Goal: Task Accomplishment & Management: Use online tool/utility

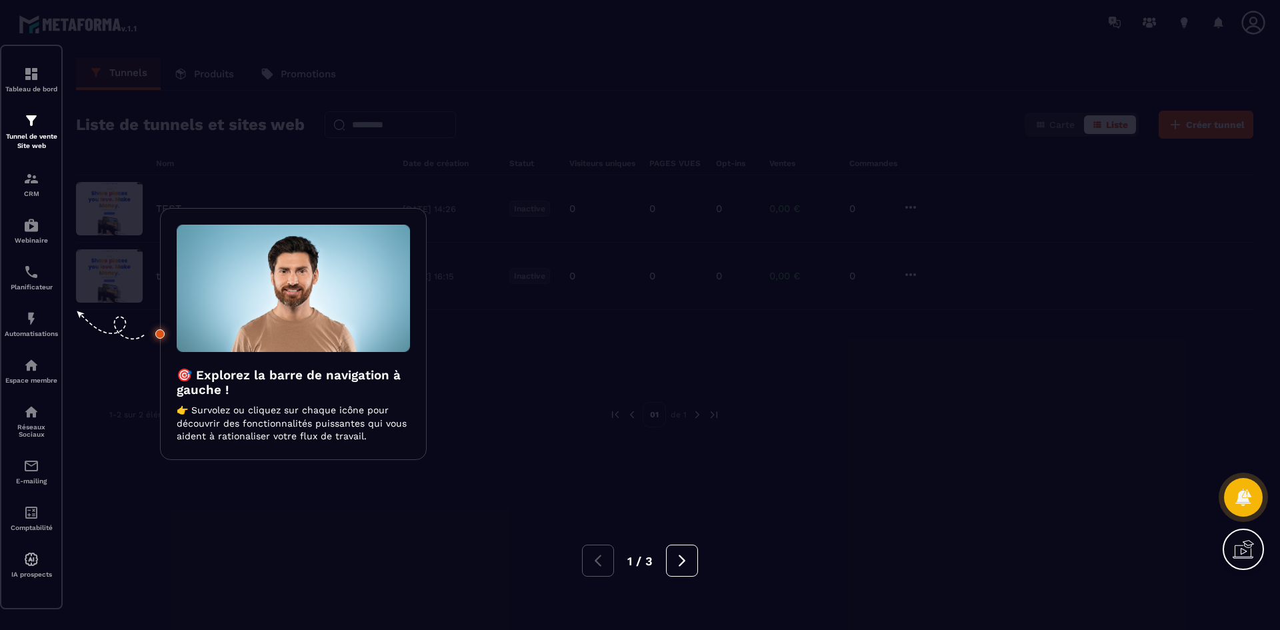
click at [702, 172] on div at bounding box center [640, 315] width 1280 height 630
click at [700, 167] on div at bounding box center [640, 315] width 1280 height 630
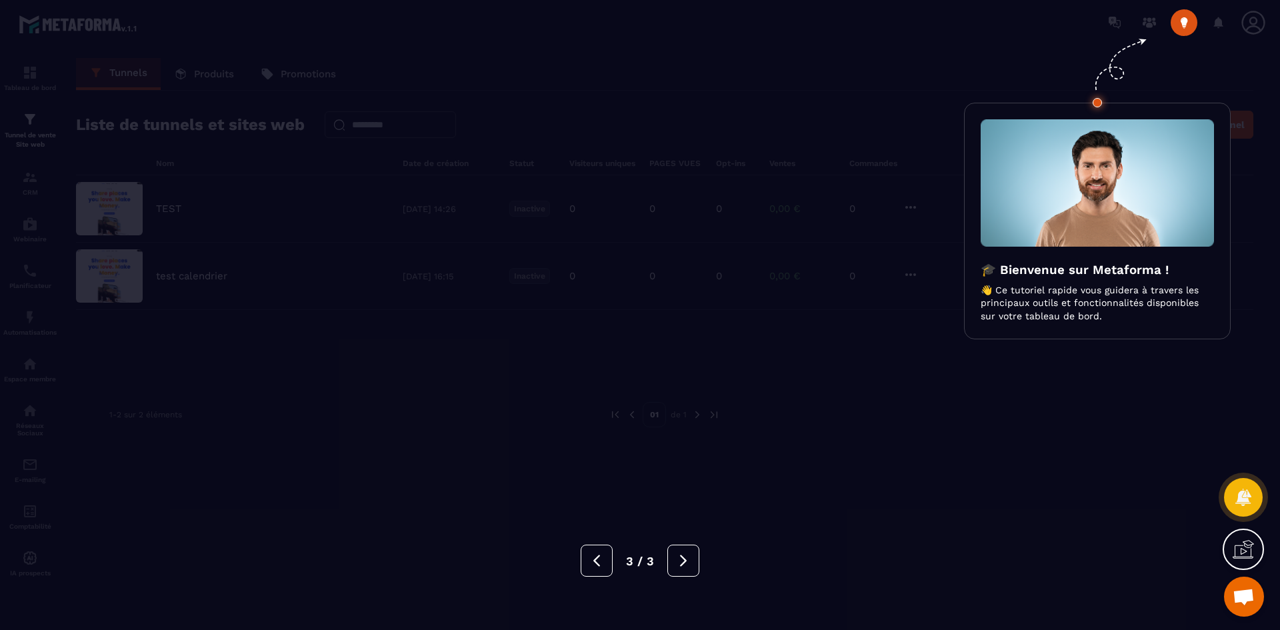
click at [699, 163] on div at bounding box center [640, 315] width 1280 height 630
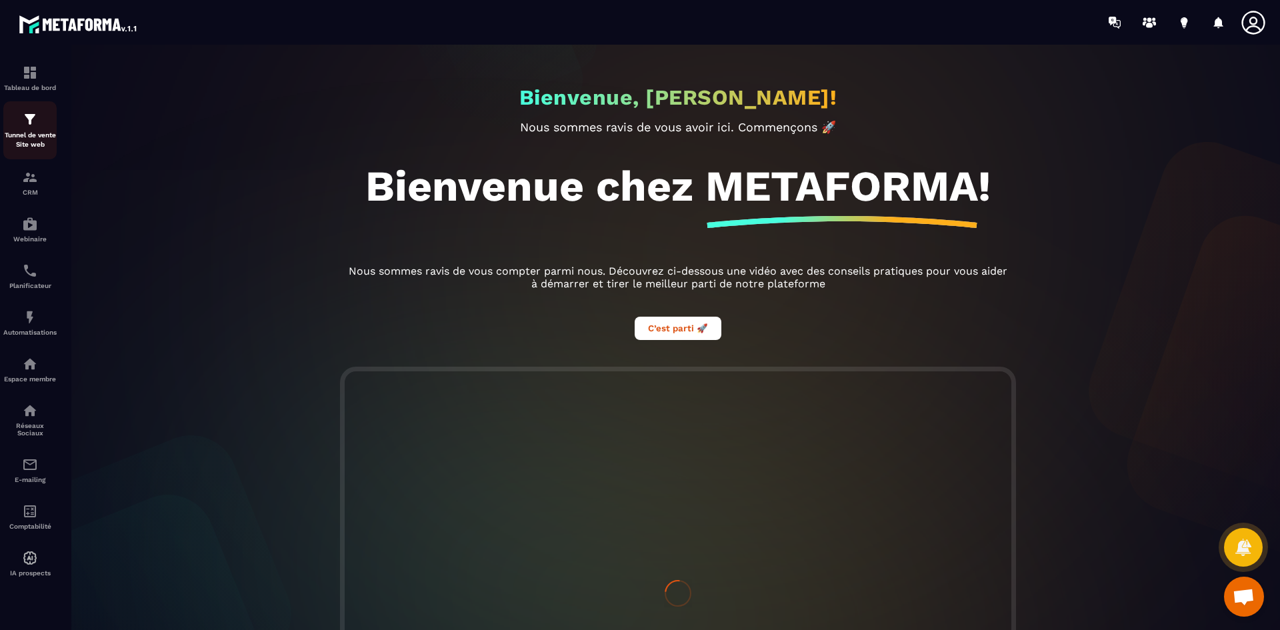
click at [33, 123] on img at bounding box center [30, 119] width 16 height 16
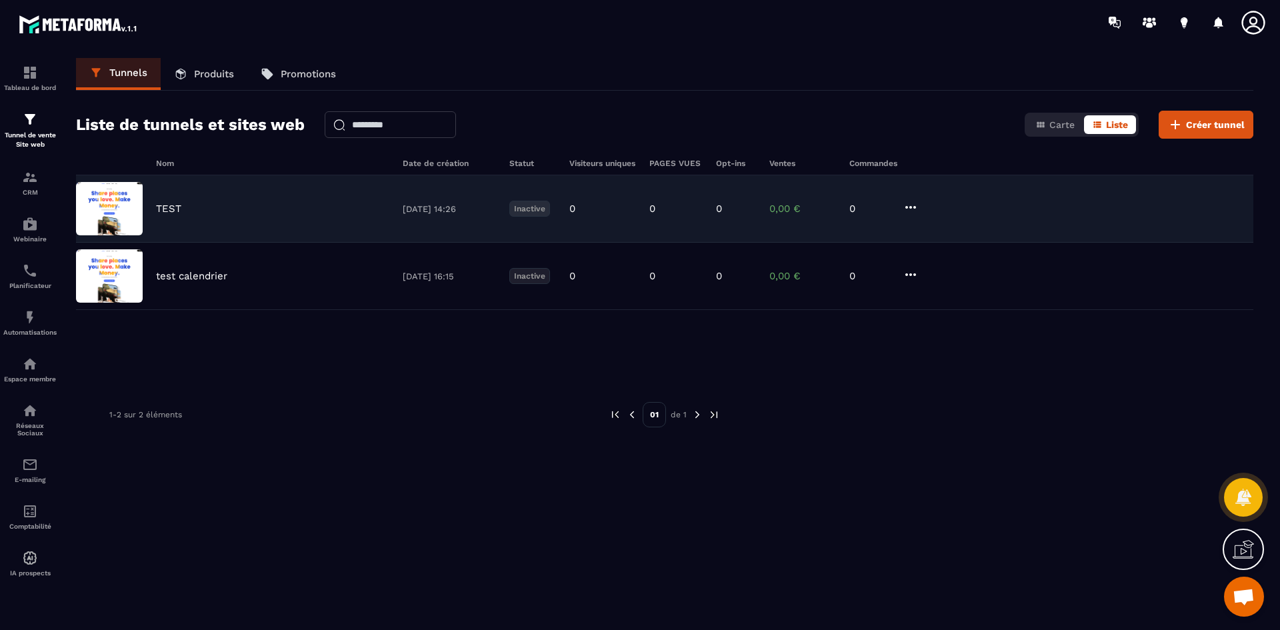
click at [213, 196] on div "TEST [DATE] 14:26 Inactive 0 0 0 0,00 € 0" at bounding box center [664, 208] width 1177 height 67
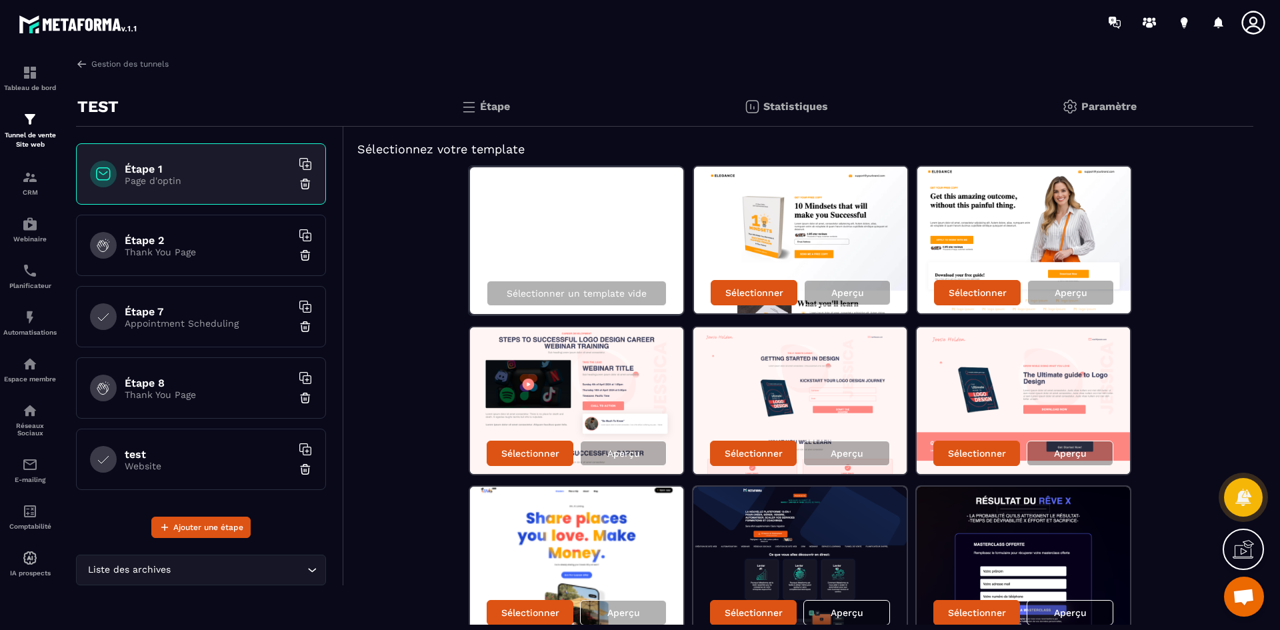
click at [187, 239] on h6 "Étape 2" at bounding box center [208, 240] width 167 height 13
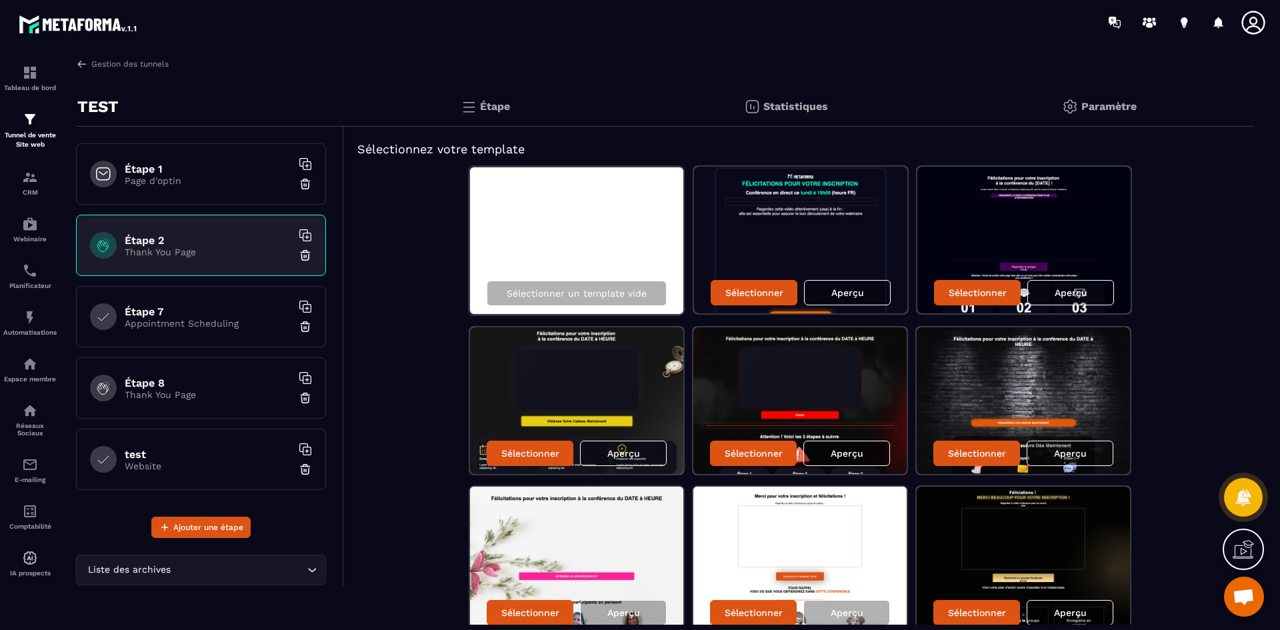
click at [147, 317] on h6 "Étape 7" at bounding box center [208, 311] width 167 height 13
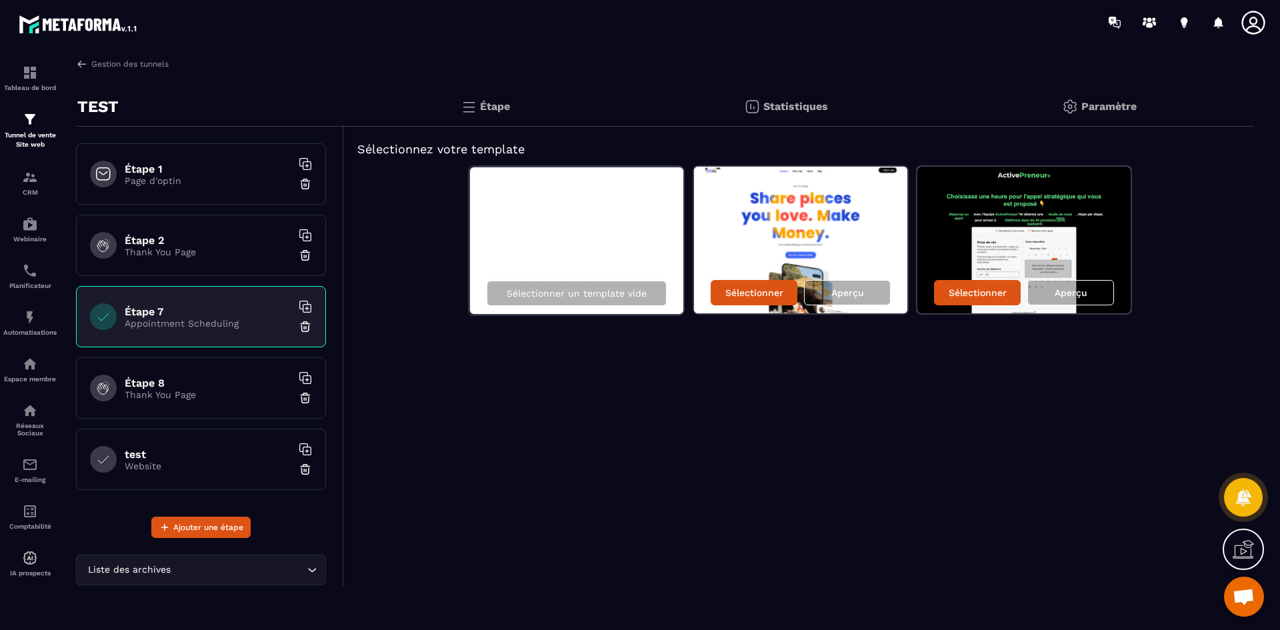
click at [149, 458] on h6 "test" at bounding box center [208, 454] width 167 height 13
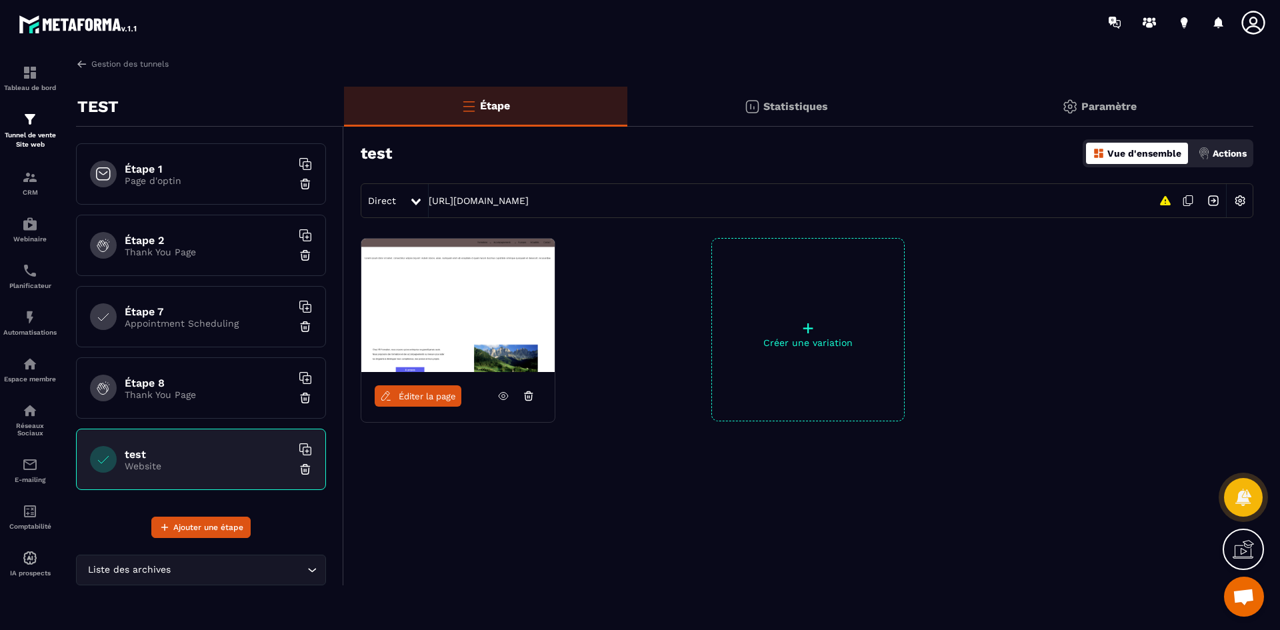
click at [171, 193] on div "Étape 1 Page d'optin" at bounding box center [201, 173] width 250 height 61
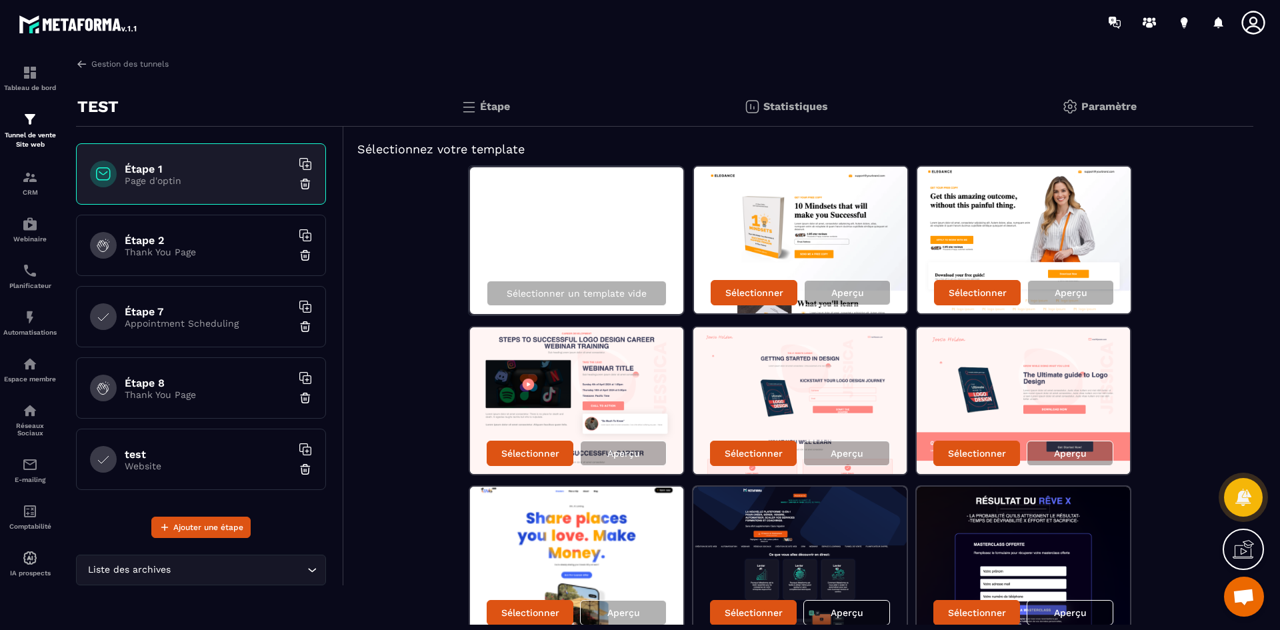
click at [169, 239] on h6 "Étape 2" at bounding box center [208, 240] width 167 height 13
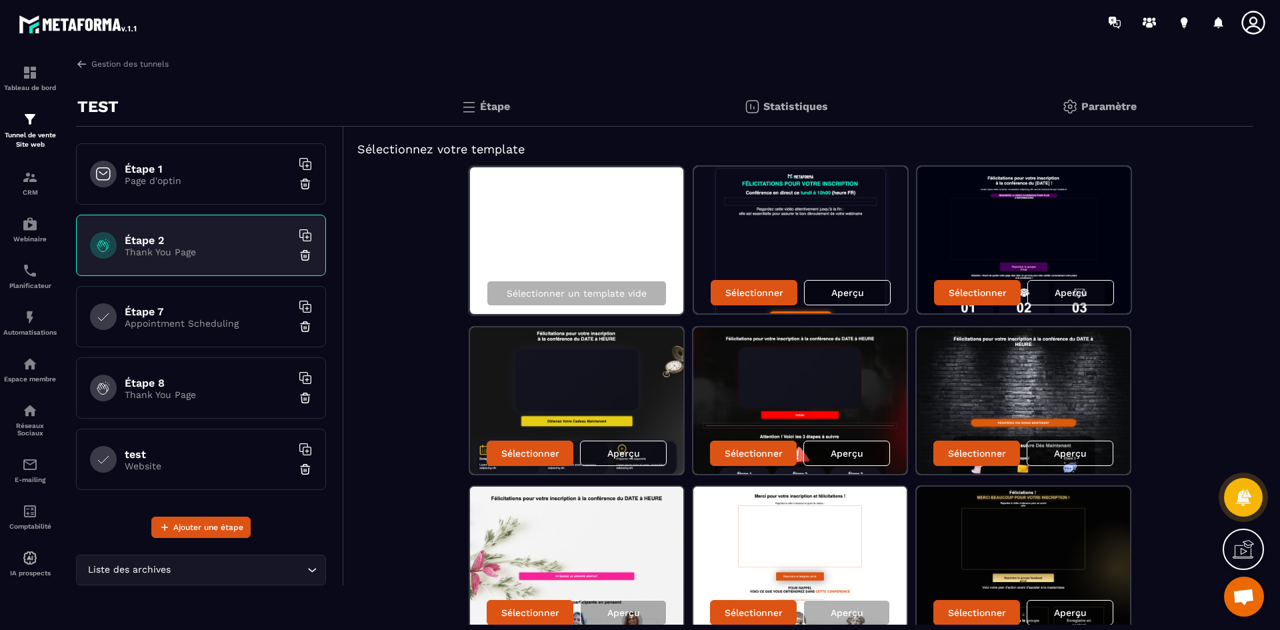
click at [161, 297] on div "Étape 7 Appointment Scheduling" at bounding box center [201, 316] width 250 height 61
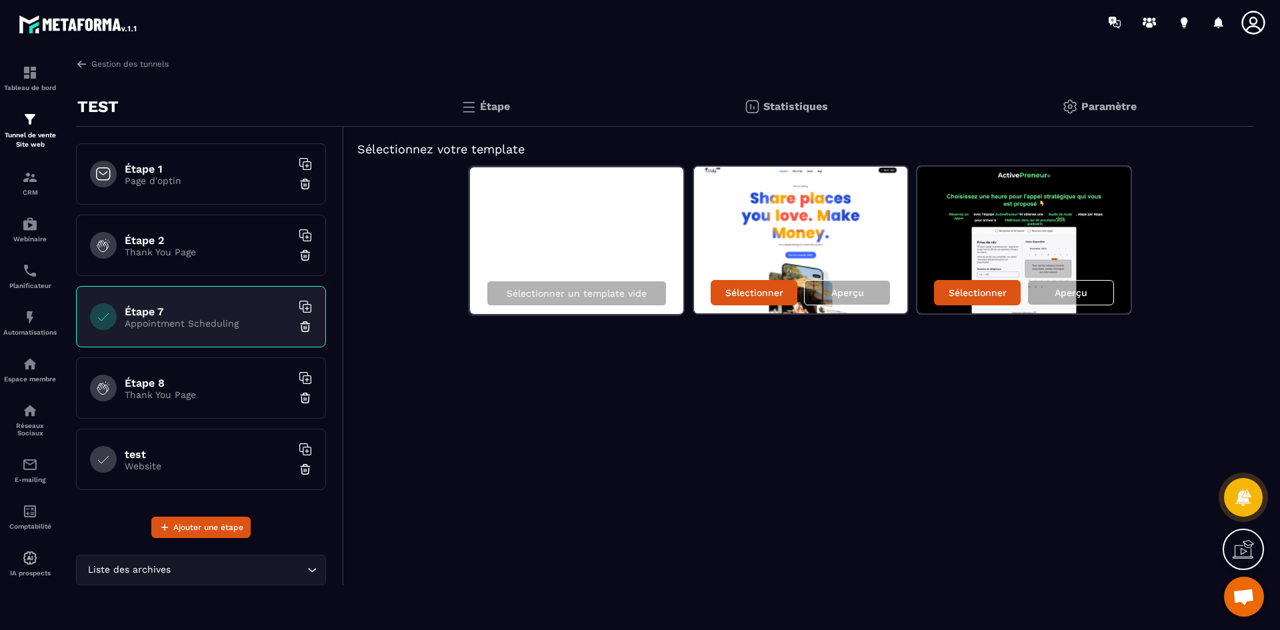
click at [134, 405] on div "Étape 8 Thank You Page" at bounding box center [201, 387] width 250 height 61
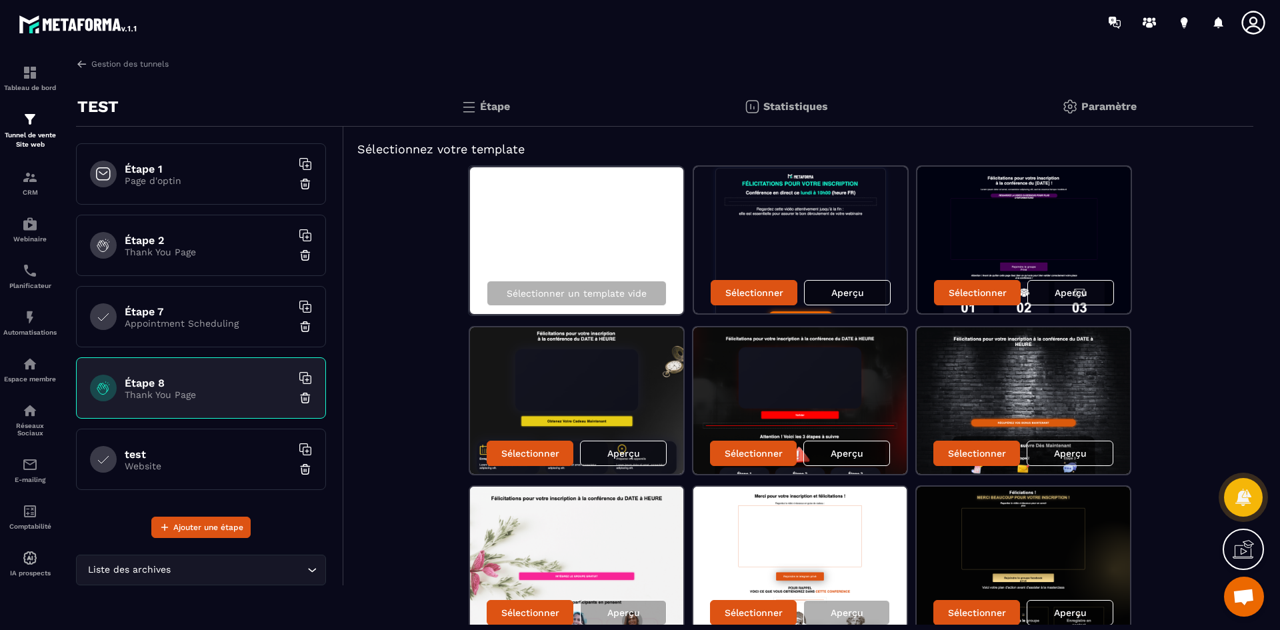
click at [144, 454] on h6 "test" at bounding box center [208, 454] width 167 height 13
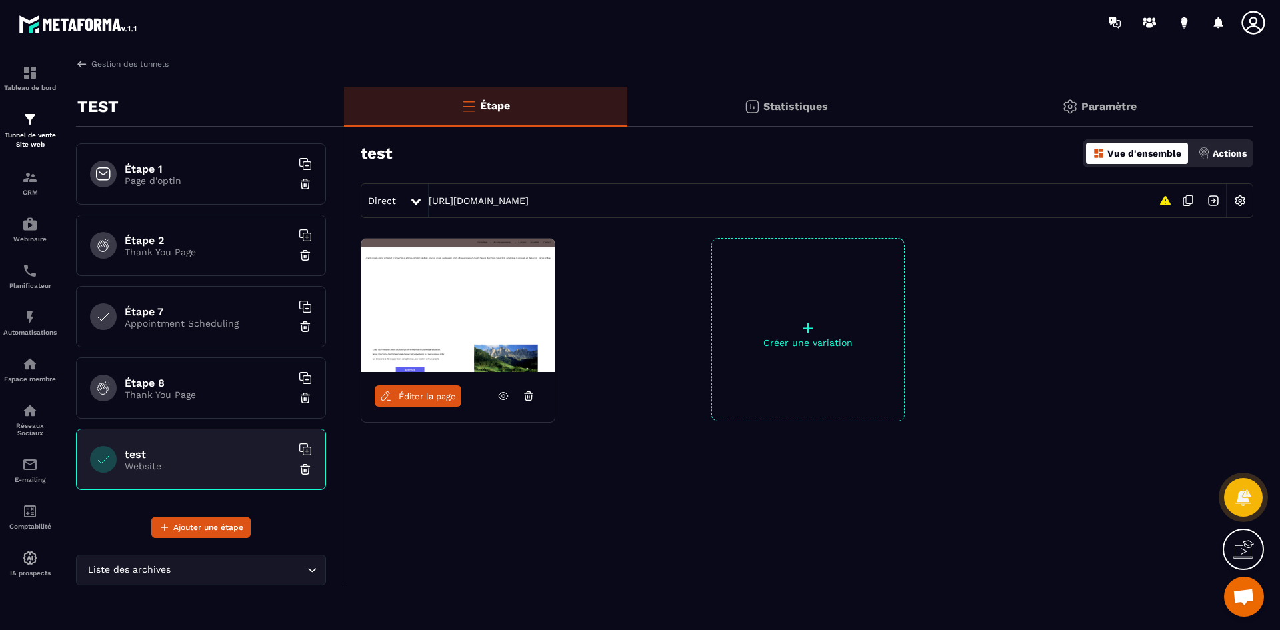
click at [527, 301] on img at bounding box center [457, 305] width 193 height 133
click at [527, 302] on img at bounding box center [457, 305] width 193 height 133
click at [436, 407] on div "Éditer la page" at bounding box center [457, 396] width 193 height 48
click at [435, 398] on span "Éditer la page" at bounding box center [427, 396] width 57 height 10
